Goal: Find specific page/section: Find specific page/section

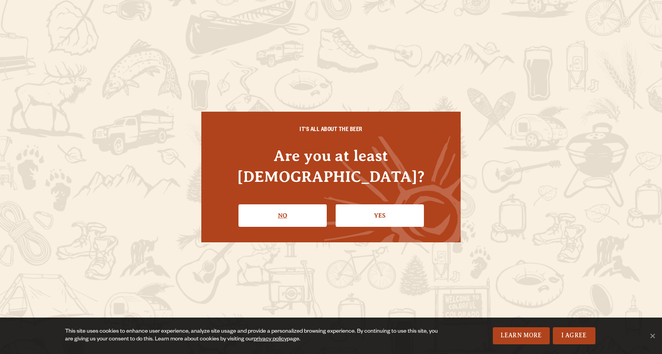
click at [315, 207] on link "No" at bounding box center [283, 215] width 88 height 22
click at [363, 204] on link "Yes" at bounding box center [380, 215] width 88 height 22
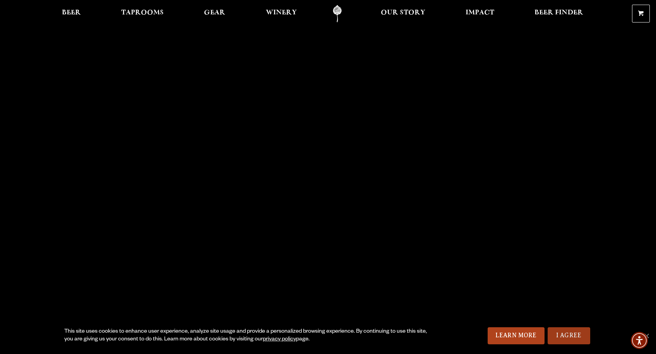
click at [579, 334] on link "I Agree" at bounding box center [569, 335] width 43 height 17
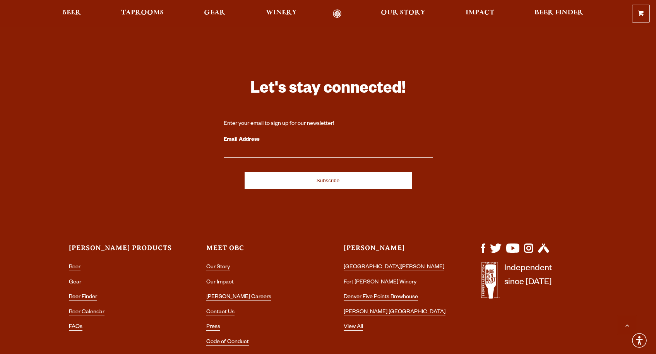
scroll to position [2227, 0]
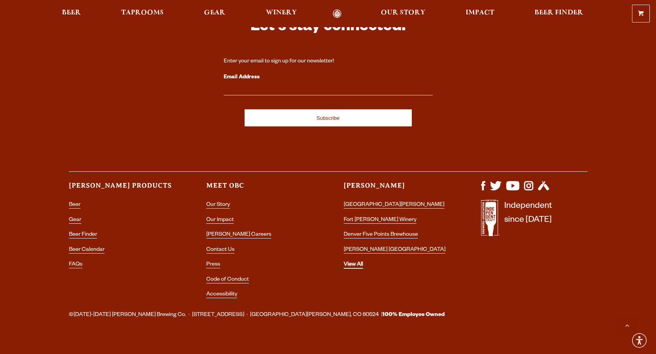
click at [358, 261] on link "View All" at bounding box center [353, 264] width 19 height 7
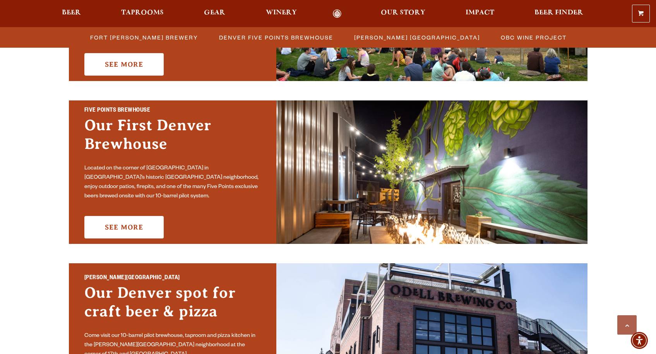
scroll to position [353, 0]
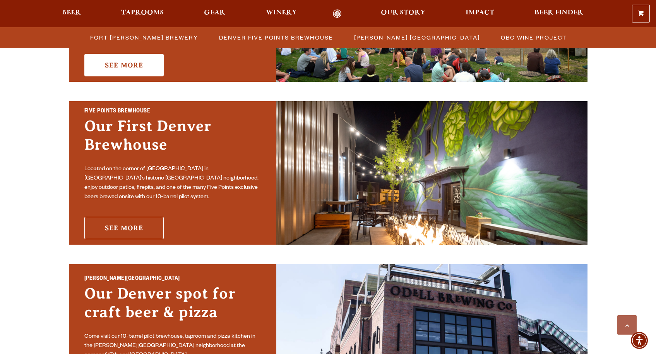
click at [156, 219] on link "See More" at bounding box center [123, 228] width 79 height 22
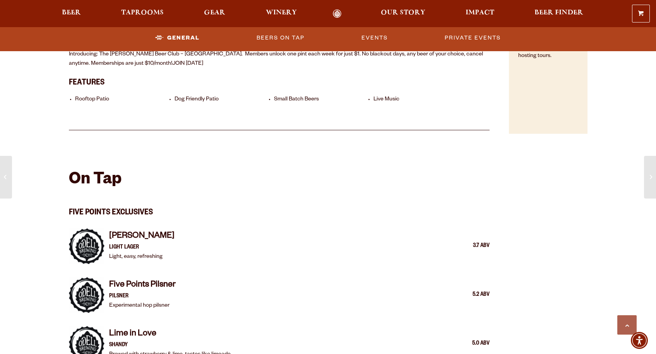
scroll to position [806, 0]
